Goal: Task Accomplishment & Management: Manage account settings

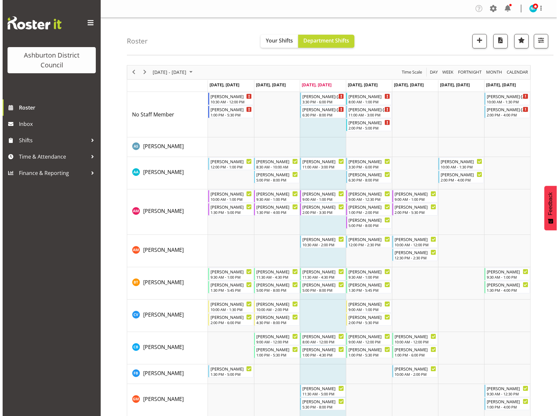
scroll to position [139, 0]
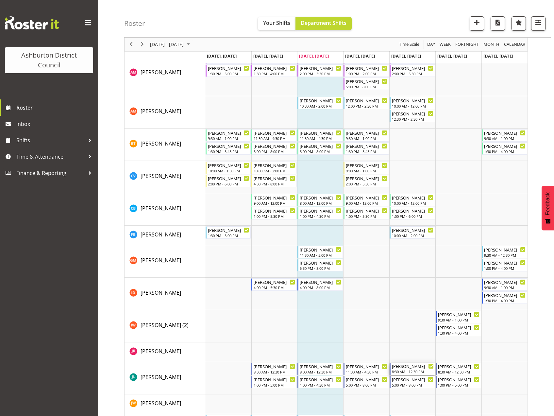
click at [419, 370] on div "8:30 AM - 12:30 PM" at bounding box center [413, 371] width 42 height 5
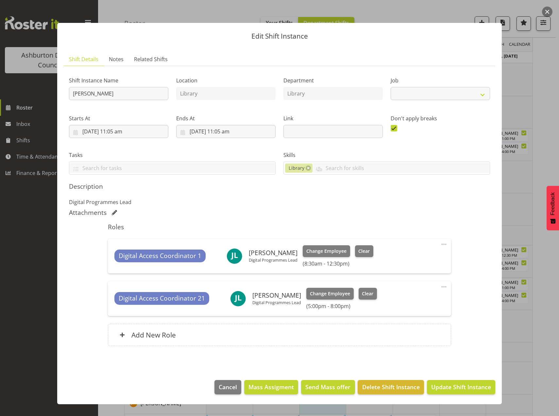
select select "6995"
click at [443, 244] on span at bounding box center [444, 244] width 8 height 8
click at [398, 261] on link "Edit" at bounding box center [416, 259] width 63 height 12
select select "7"
select select "2025"
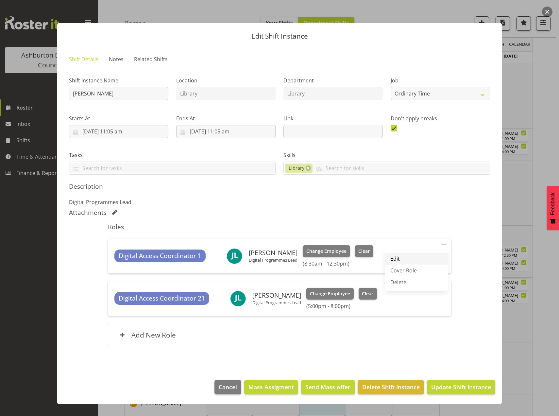
select select "8"
select select "30"
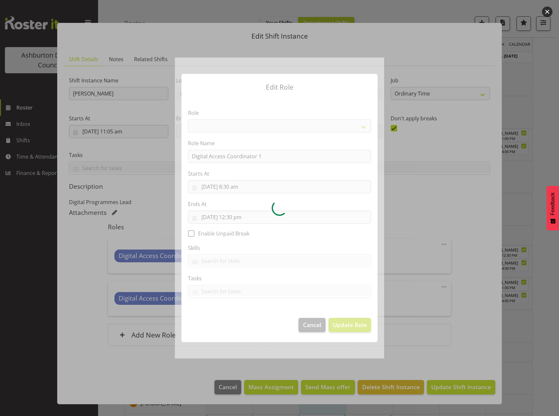
select select "1346"
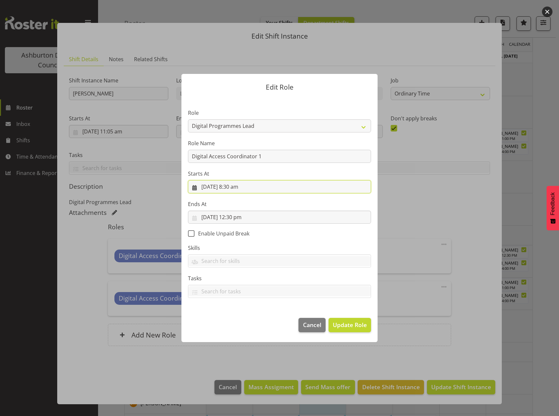
click at [242, 187] on input "[DATE] 8:30 am" at bounding box center [279, 186] width 183 height 13
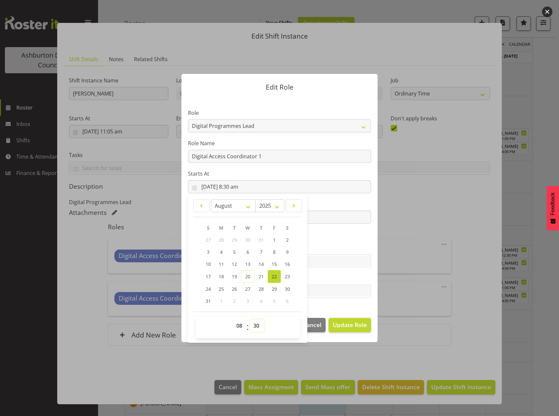
click at [253, 323] on select "00 01 02 03 04 05 06 07 08 09 10 11 12 13 14 15 16 17 18 19 20 21 22 23 24 25 2…" at bounding box center [257, 325] width 15 height 13
select select "0"
click at [250, 319] on select "00 01 02 03 04 05 06 07 08 09 10 11 12 13 14 15 16 17 18 19 20 21 22 23 24 25 2…" at bounding box center [257, 325] width 15 height 13
type input "[DATE] 8:00 am"
click at [352, 324] on span "Update Role" at bounding box center [350, 324] width 34 height 8
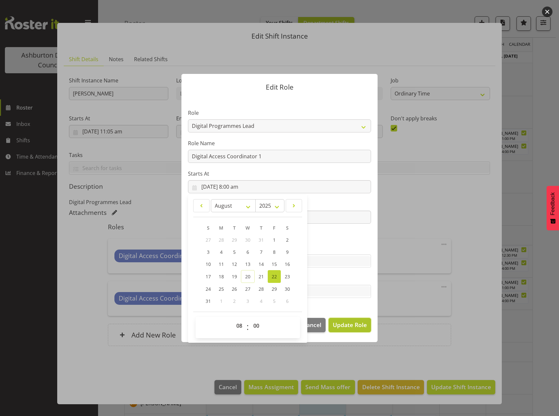
select select
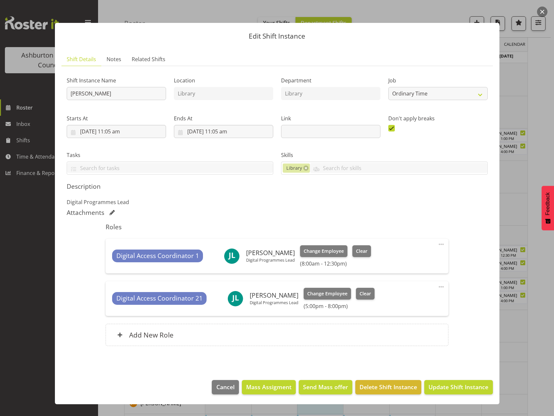
click at [443, 287] on span at bounding box center [441, 287] width 8 height 8
click at [399, 304] on link "Edit" at bounding box center [413, 301] width 63 height 12
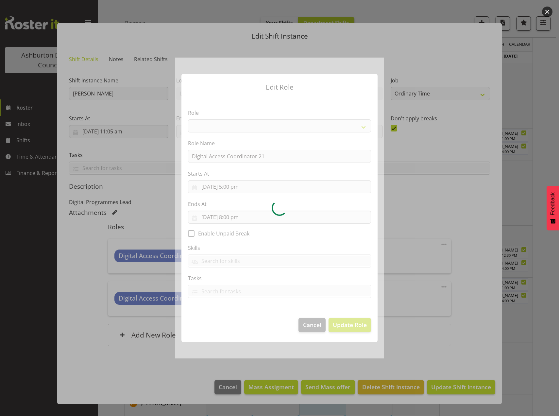
select select "1346"
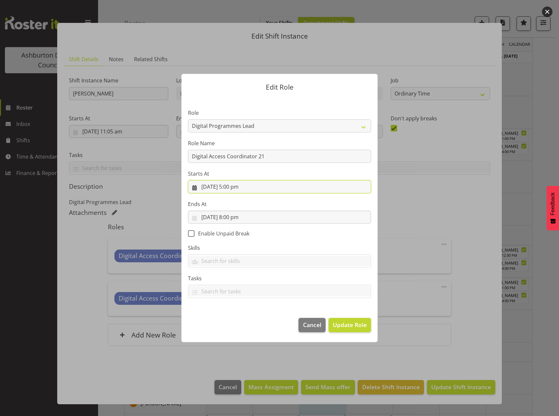
click at [234, 188] on input "[DATE] 5:00 pm" at bounding box center [279, 186] width 183 height 13
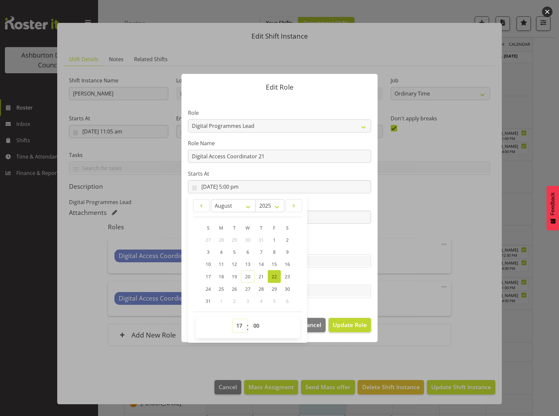
click at [239, 327] on select "00 01 02 03 04 05 06 07 08 09 10 11 12 13 14 15 16 17 18 19 20 21 22 23" at bounding box center [240, 325] width 15 height 13
select select "13"
click at [233, 319] on select "00 01 02 03 04 05 06 07 08 09 10 11 12 13 14 15 16 17 18 19 20 21 22 23" at bounding box center [240, 325] width 15 height 13
type input "[DATE] 1:00 pm"
click at [360, 303] on section "Role AAGM Deputy Director AAGM Director Archivist Childrens Librarian Collectio…" at bounding box center [279, 204] width 196 height 214
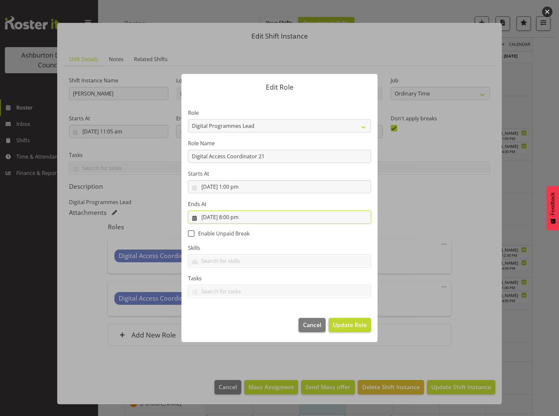
click at [234, 218] on input "[DATE] 8:00 pm" at bounding box center [279, 217] width 183 height 13
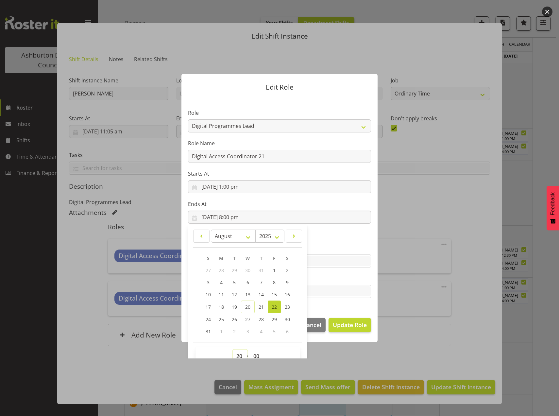
click at [237, 353] on select "00 01 02 03 04 05 06 07 08 09 10 11 12 13 14 15 16 17 18 19 20 21 22 23" at bounding box center [240, 355] width 15 height 13
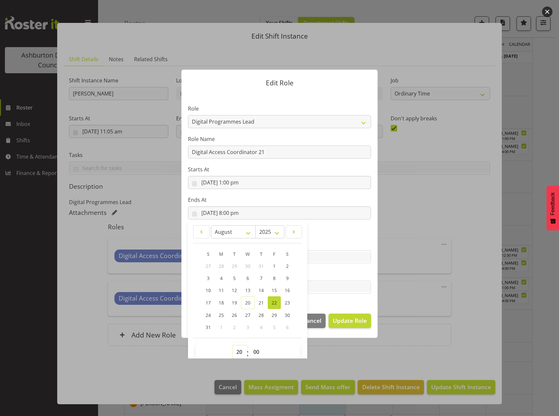
select select "16"
click at [233, 345] on select "00 01 02 03 04 05 06 07 08 09 10 11 12 13 14 15 16 17 18 19 20 21 22 23" at bounding box center [240, 351] width 15 height 13
type input "[DATE] 4:00 pm"
click at [255, 351] on select "00 01 02 03 04 05 06 07 08 09 10 11 12 13 14 15 16 17 18 19 20 21 22 23 24 25 2…" at bounding box center [257, 351] width 15 height 13
select select "30"
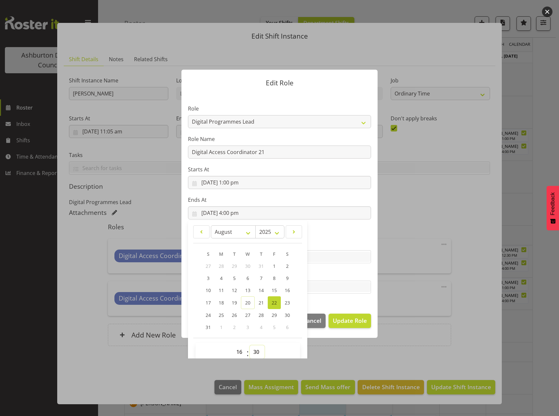
click at [250, 345] on select "00 01 02 03 04 05 06 07 08 09 10 11 12 13 14 15 16 17 18 19 20 21 22 23 24 25 2…" at bounding box center [257, 351] width 15 height 13
type input "[DATE] 4:30 pm"
click at [358, 358] on div "Edit Role Role AAGM Deputy Director AAGM Director Archivist Childrens Librarian…" at bounding box center [280, 208] width 314 height 300
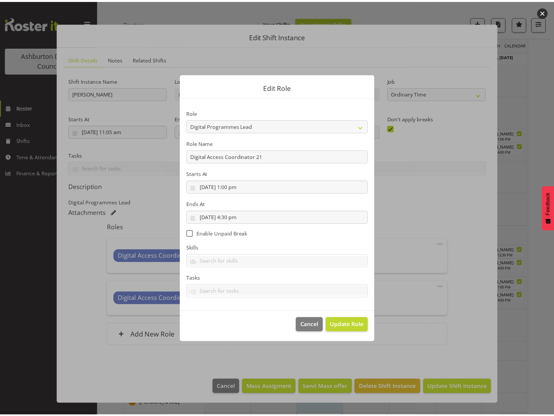
scroll to position [0, 0]
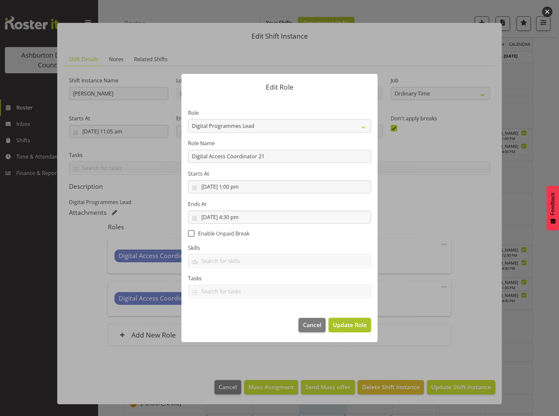
click at [350, 331] on button "Update Role" at bounding box center [350, 325] width 42 height 14
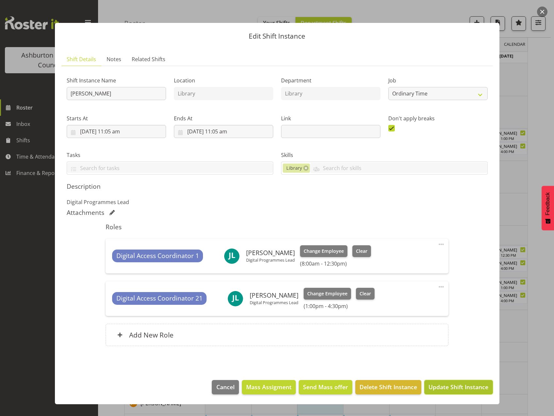
click at [456, 388] on span "Update Shift Instance" at bounding box center [459, 386] width 60 height 8
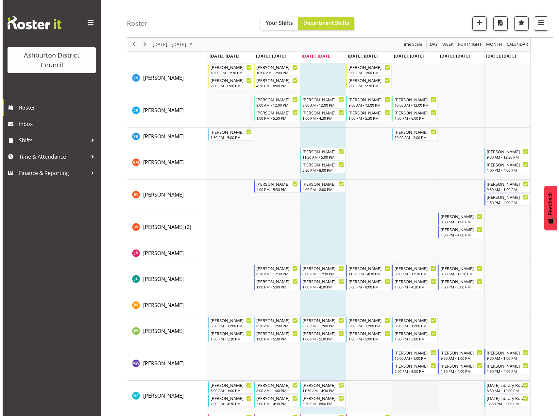
scroll to position [343, 0]
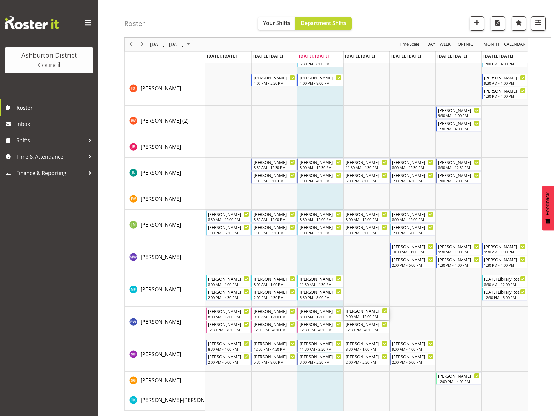
click at [365, 314] on div "9:00 AM - 12:00 PM" at bounding box center [367, 315] width 42 height 5
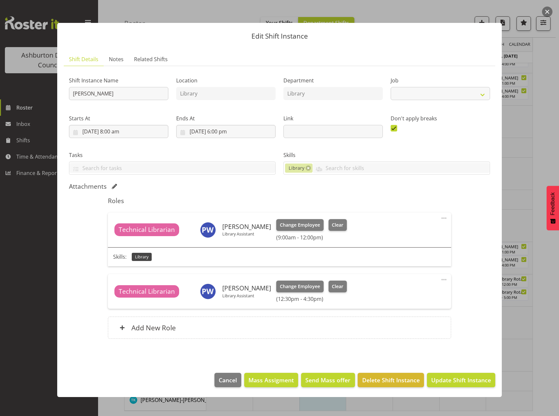
select select "6995"
click at [332, 227] on span "Clear" at bounding box center [337, 224] width 11 height 7
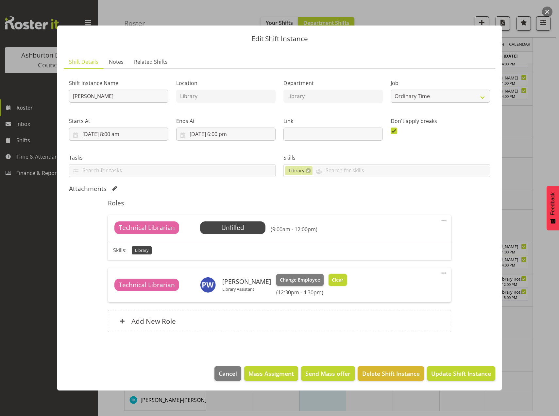
click at [336, 279] on span "Clear" at bounding box center [337, 279] width 11 height 7
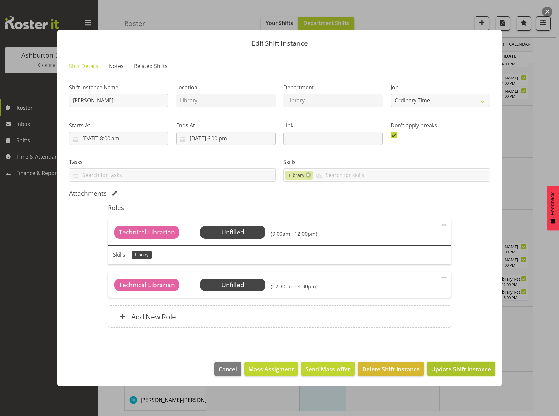
click at [456, 371] on span "Update Shift Instance" at bounding box center [461, 368] width 60 height 8
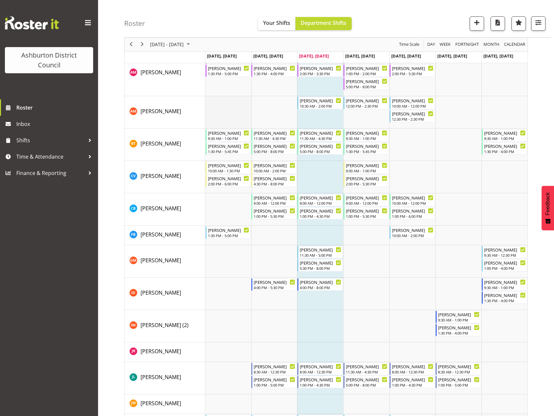
scroll to position [99, 0]
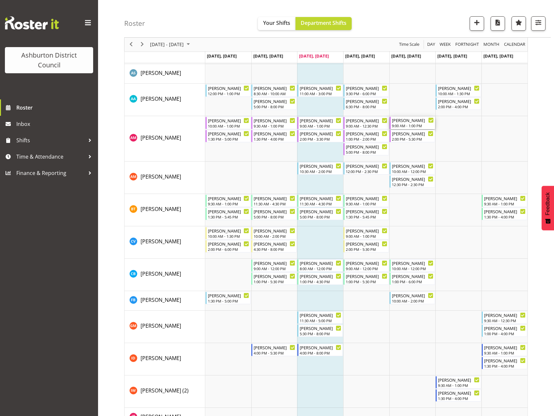
click at [413, 125] on div "9:00 AM - 1:00 PM" at bounding box center [413, 125] width 42 height 5
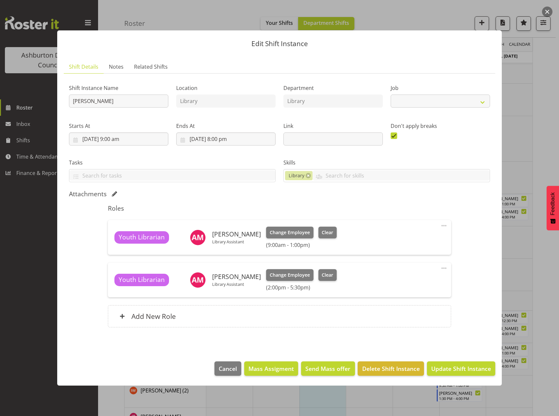
select select "6995"
click at [324, 230] on span "Clear" at bounding box center [327, 232] width 11 height 7
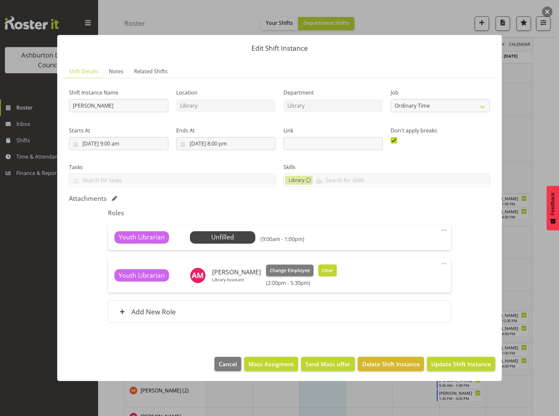
click at [324, 268] on span "Clear" at bounding box center [327, 270] width 11 height 7
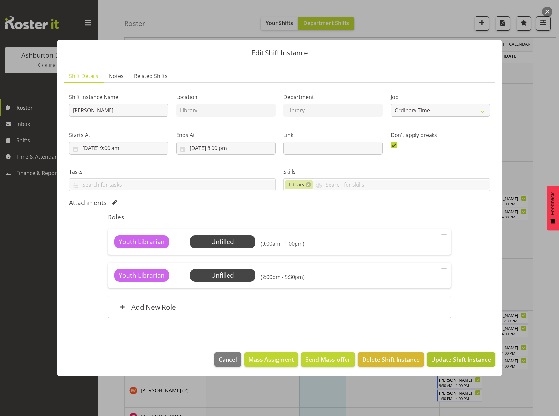
click at [473, 366] on button "Update Shift Instance" at bounding box center [461, 359] width 68 height 14
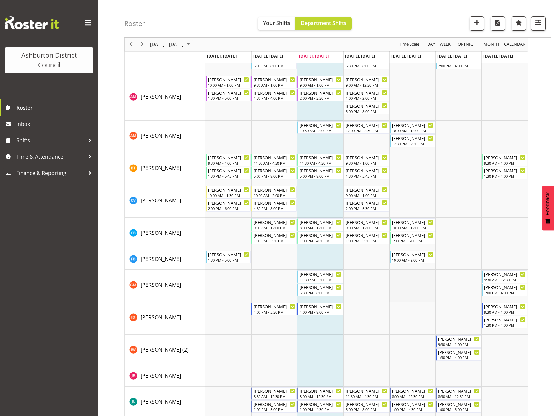
scroll to position [0, 0]
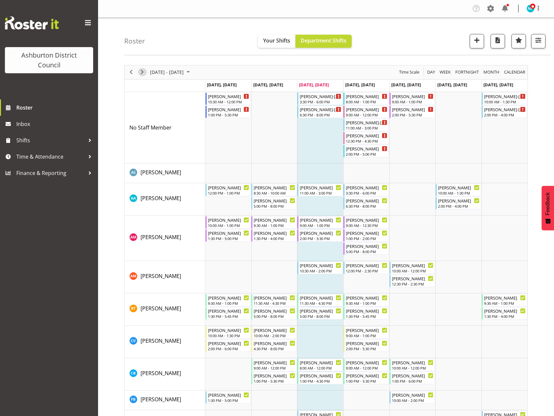
click at [143, 71] on span "Next" at bounding box center [142, 72] width 8 height 8
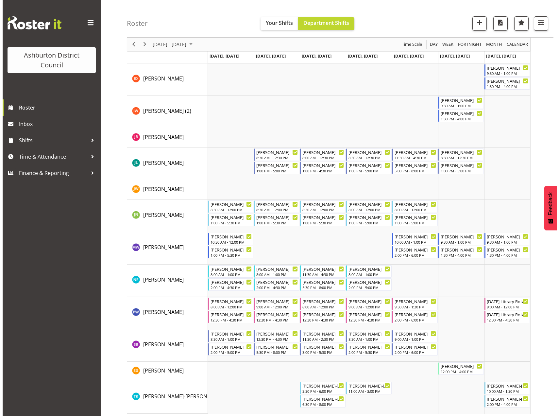
scroll to position [330, 0]
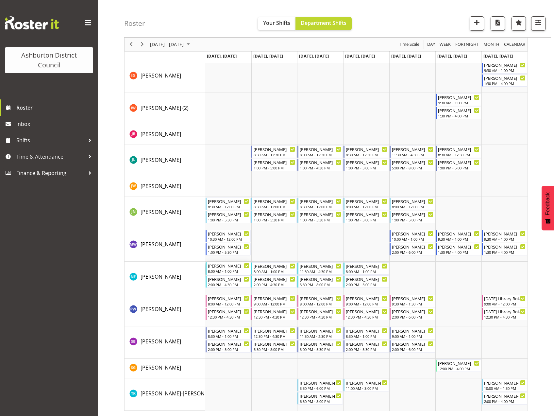
click at [218, 271] on div "8:00 AM - 1:00 PM" at bounding box center [229, 270] width 42 height 5
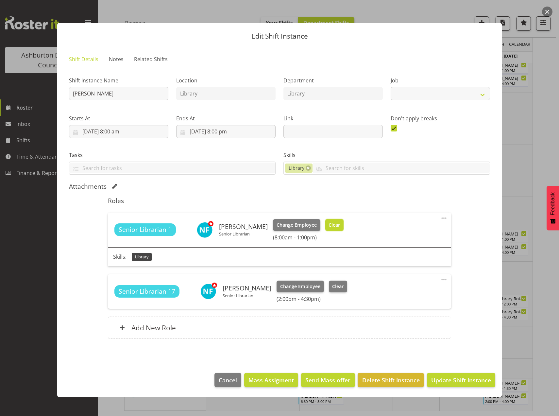
select select "6995"
drag, startPoint x: 344, startPoint y: 223, endPoint x: 343, endPoint y: 231, distance: 8.2
click at [344, 223] on button "Clear" at bounding box center [334, 225] width 19 height 12
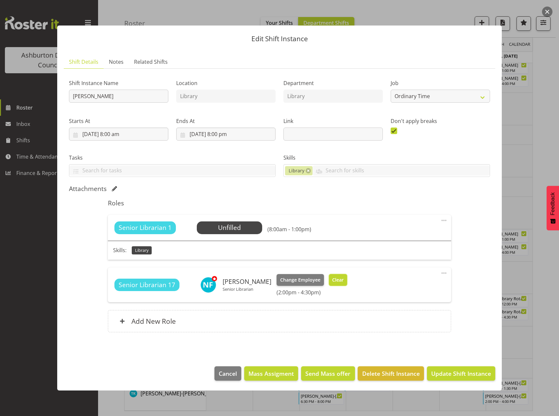
click at [342, 276] on button "Clear" at bounding box center [338, 280] width 19 height 12
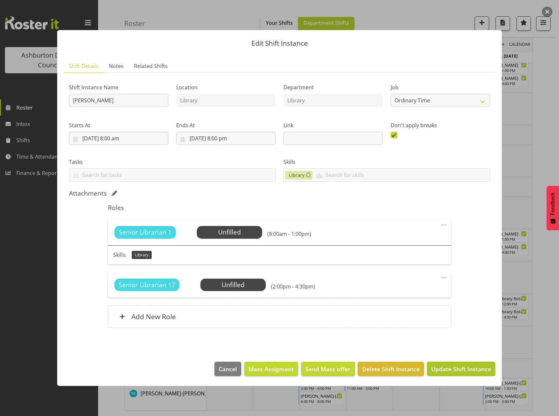
click at [444, 368] on span "Update Shift Instance" at bounding box center [461, 368] width 60 height 8
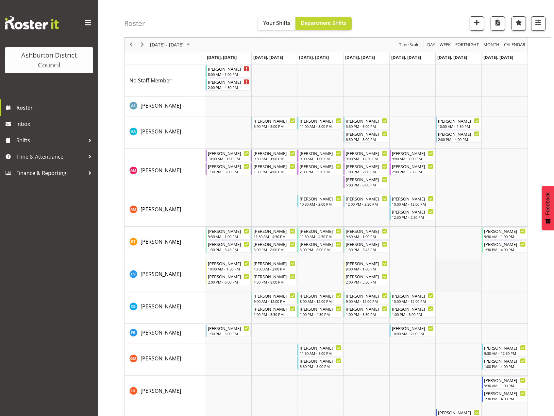
scroll to position [0, 0]
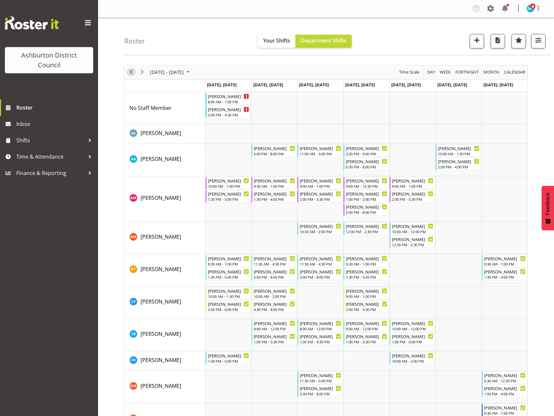
click at [130, 70] on span "Previous" at bounding box center [131, 72] width 8 height 8
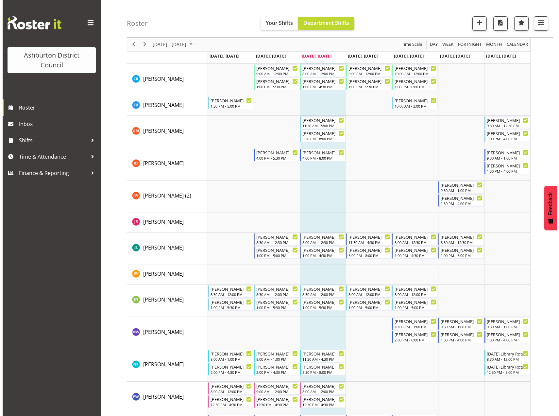
scroll to position [369, 0]
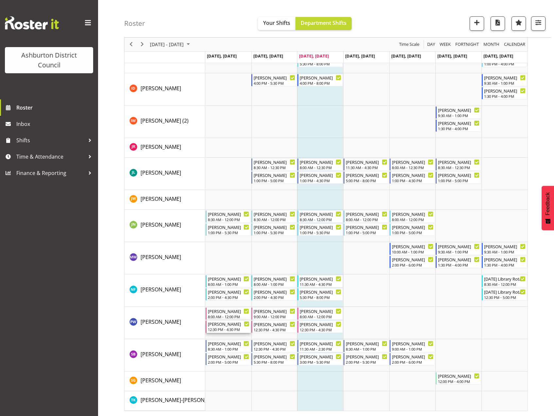
click at [230, 328] on div "12:30 PM - 4:30 PM" at bounding box center [229, 329] width 42 height 5
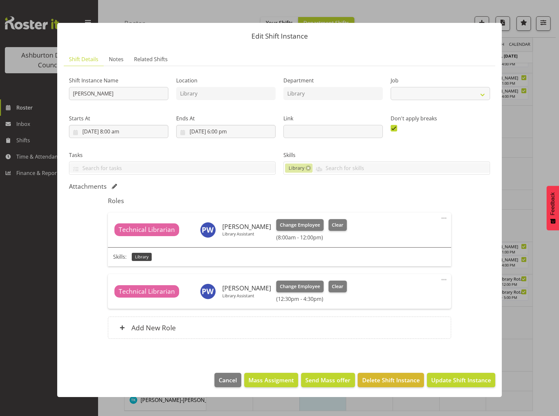
select select "6995"
click at [335, 286] on span "Clear" at bounding box center [337, 286] width 11 height 7
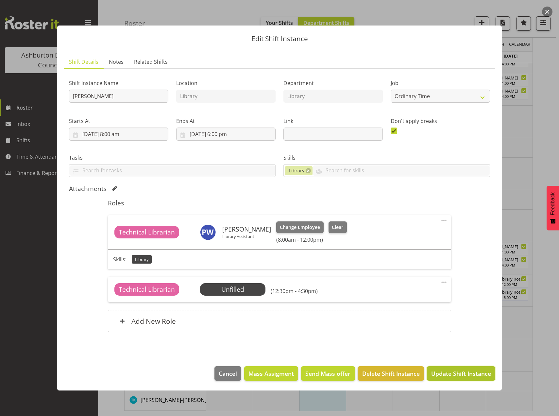
click at [463, 372] on span "Update Shift Instance" at bounding box center [461, 373] width 60 height 8
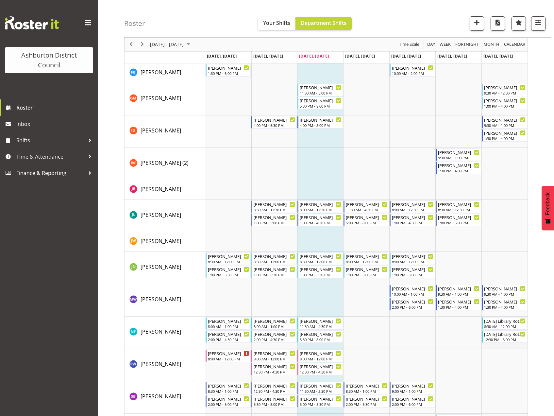
scroll to position [0, 0]
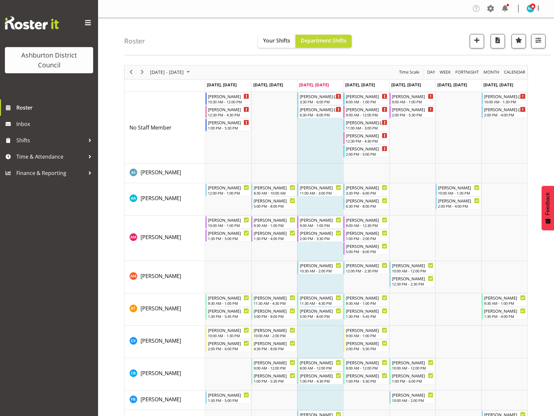
click at [143, 76] on div "next period" at bounding box center [142, 72] width 11 height 14
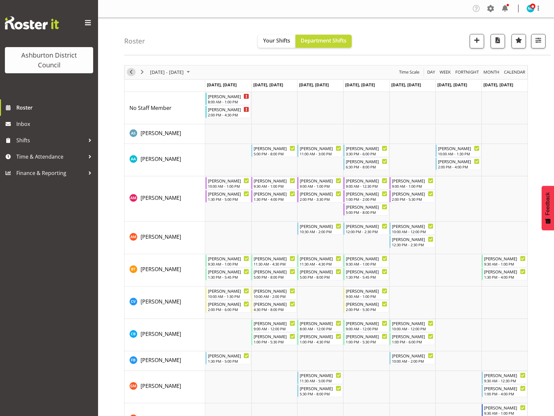
click at [134, 75] on span "Previous" at bounding box center [131, 72] width 8 height 8
